Goal: Task Accomplishment & Management: Contribute content

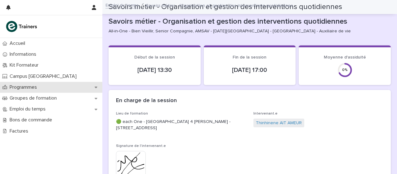
scroll to position [93, 0]
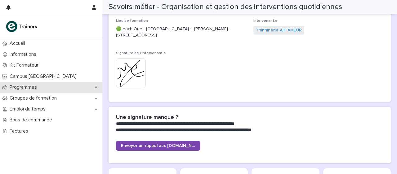
click at [97, 88] on icon at bounding box center [96, 87] width 3 height 4
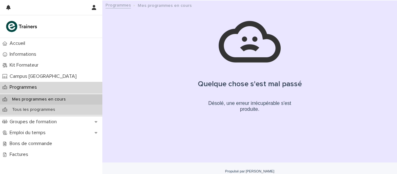
click at [67, 106] on div "Tous les programmes" at bounding box center [51, 109] width 102 height 10
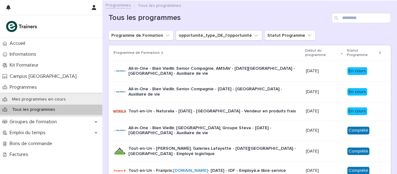
click at [243, 67] on font "All-in-One - Bien Vieillir, Senior Compagnie, AMSAV - [DATE][GEOGRAPHIC_DATA] -…" at bounding box center [213, 71] width 168 height 10
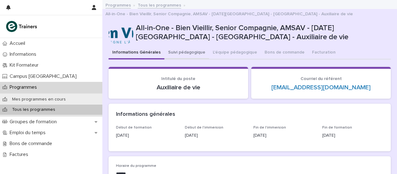
click at [180, 50] on font "Suivi pédagogique" at bounding box center [186, 52] width 37 height 4
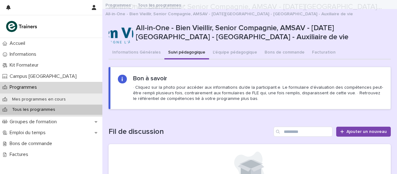
scroll to position [66, 0]
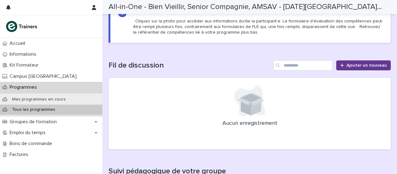
click at [362, 63] on font "Ajouter un nouveau" at bounding box center [367, 65] width 40 height 4
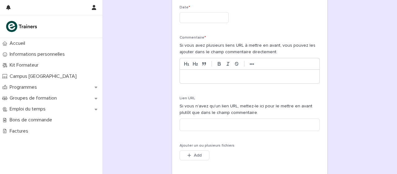
scroll to position [82, 0]
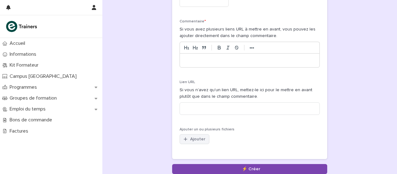
click at [196, 135] on button "Ajouter" at bounding box center [195, 139] width 30 height 10
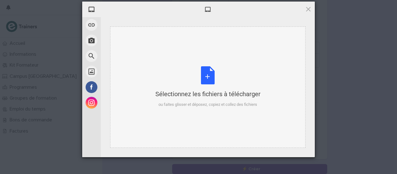
click at [211, 76] on div "Sélectionnez les fichiers à télécharger ou faites glisser et déposez, copiez et…" at bounding box center [208, 86] width 105 height 41
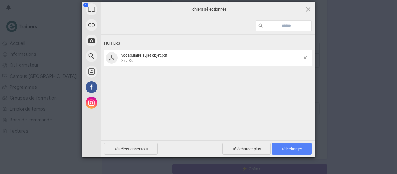
click at [291, 148] on font "Télécharger" at bounding box center [292, 148] width 21 height 5
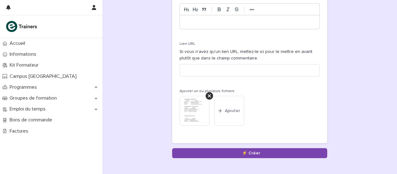
scroll to position [128, 0]
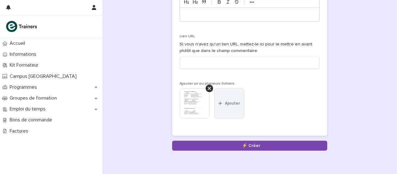
click at [228, 101] on font "Ajouter" at bounding box center [232, 103] width 15 height 4
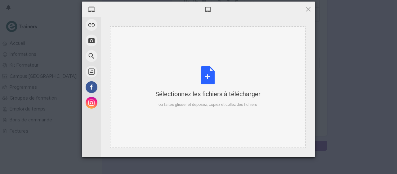
click at [213, 82] on div "Sélectionnez les fichiers à télécharger ou faites glisser et déposez, copiez et…" at bounding box center [208, 86] width 105 height 41
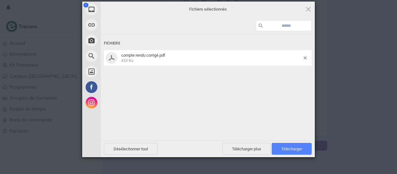
click at [292, 147] on font "Télécharger" at bounding box center [292, 148] width 21 height 5
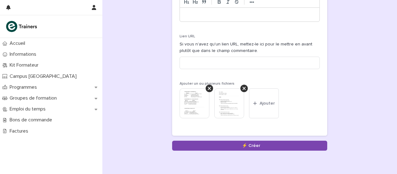
click at [233, 106] on img at bounding box center [229, 103] width 30 height 30
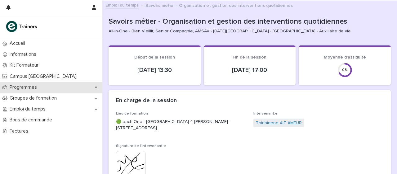
click at [95, 89] on icon at bounding box center [96, 87] width 3 height 4
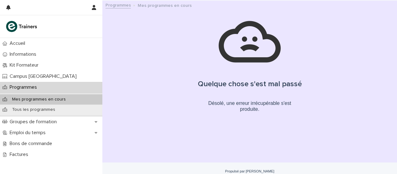
click at [63, 97] on p "Mes programmes en cours" at bounding box center [39, 99] width 64 height 5
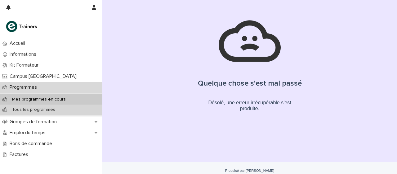
click at [51, 108] on font "Tous les programmes" at bounding box center [33, 109] width 43 height 4
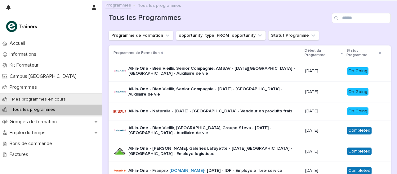
click at [238, 70] on p "All-in-One - Bien Vieillir, Senior Compagnie, AMSAV - [DATE][GEOGRAPHIC_DATA] -…" at bounding box center [215, 71] width 172 height 11
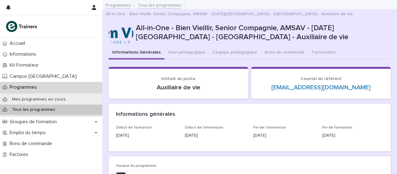
click at [186, 46] on button "Suivi pédagogique" at bounding box center [187, 52] width 45 height 13
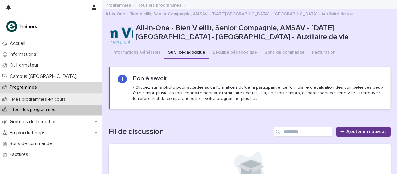
click at [353, 129] on font "Ajouter un nouveau" at bounding box center [367, 131] width 40 height 4
